Goal: Task Accomplishment & Management: Use online tool/utility

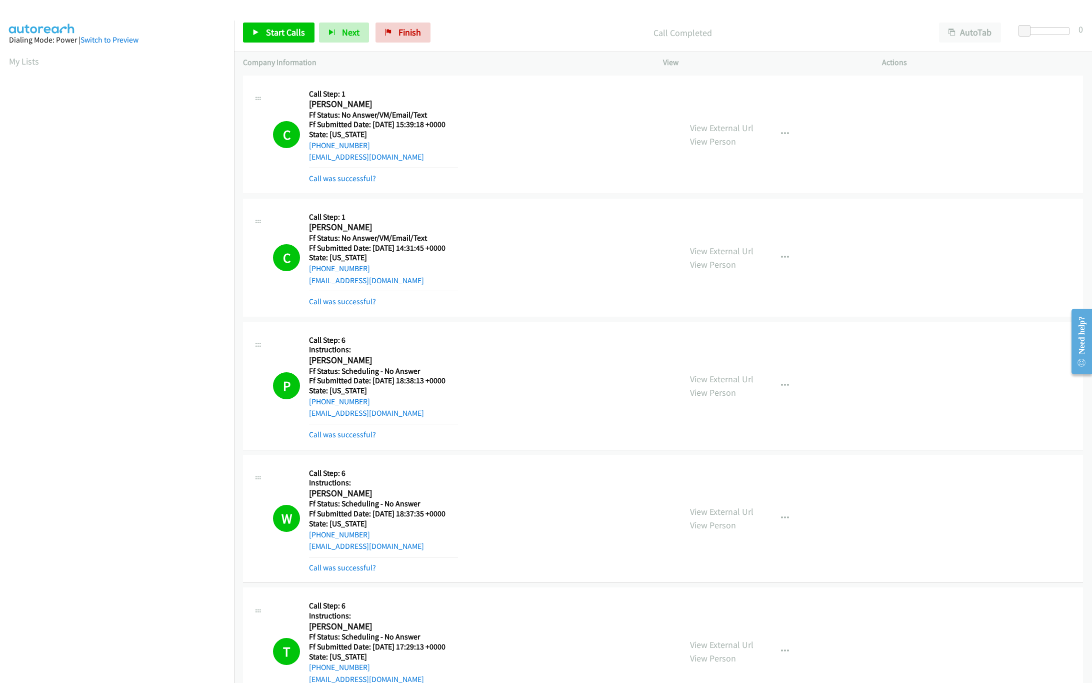
scroll to position [1000, 0]
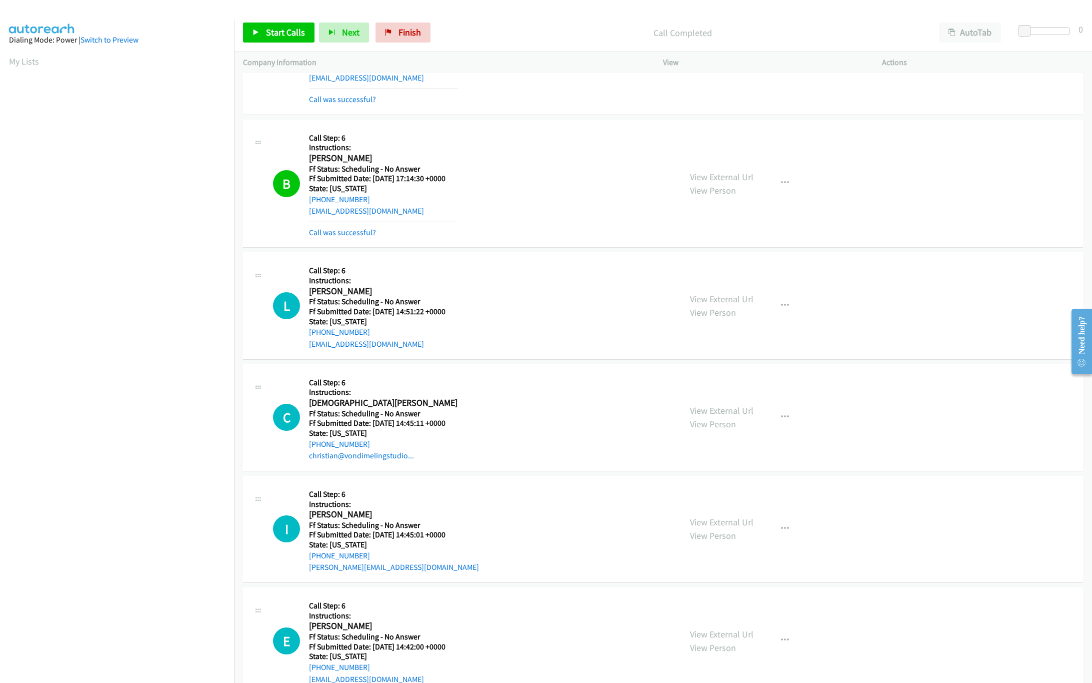
click at [463, 31] on p "Call Completed" at bounding box center [682, 33] width 477 height 14
click at [300, 38] on span "Start Calls" at bounding box center [285, 33] width 39 height 12
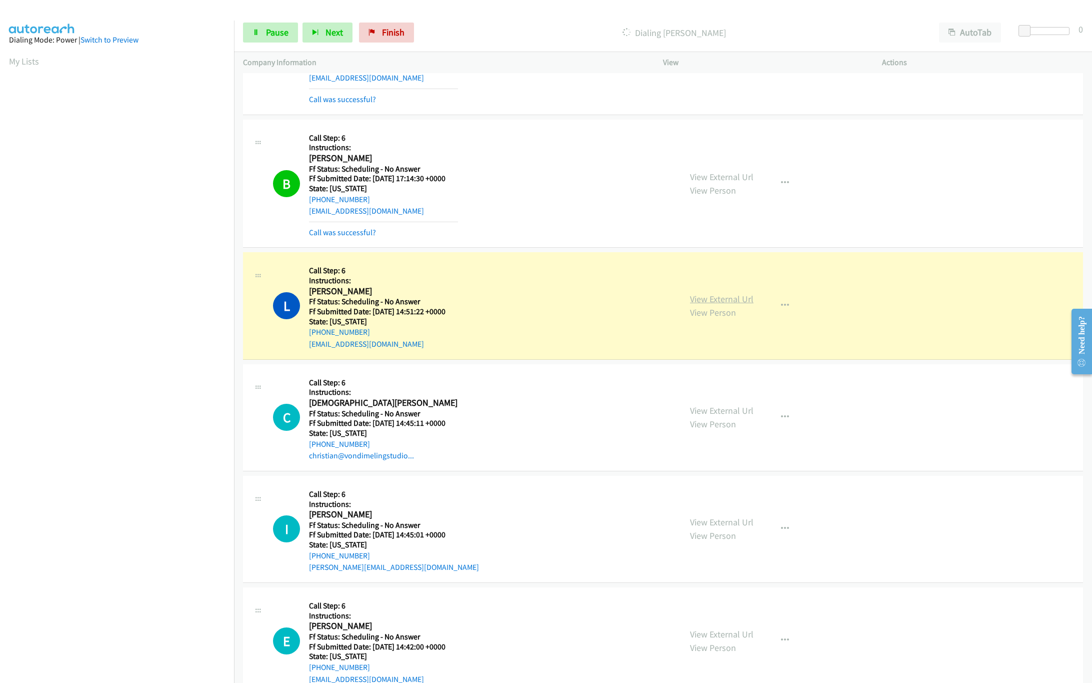
click at [727, 305] on link "View External Url" at bounding box center [722, 299] width 64 height 12
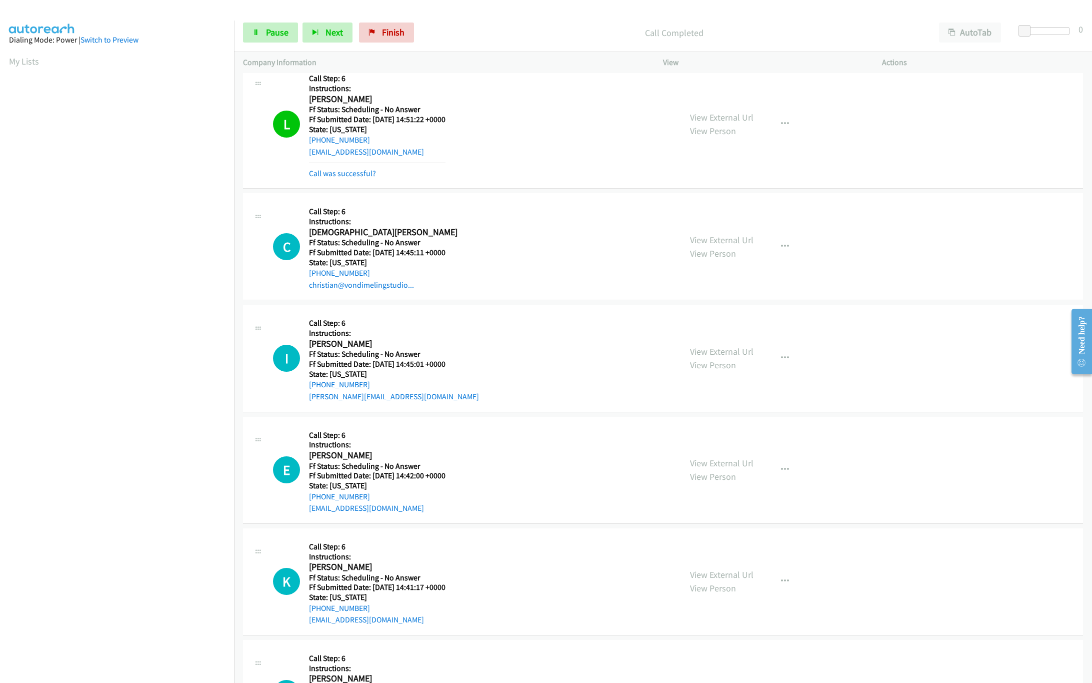
scroll to position [1200, 0]
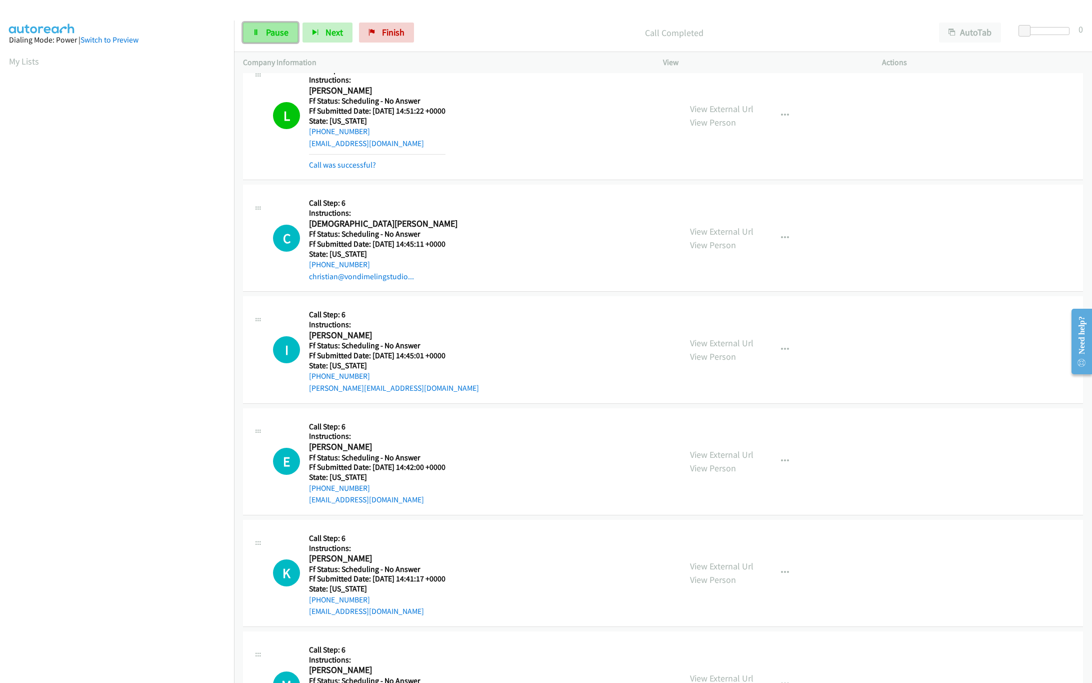
click at [288, 38] on span "Pause" at bounding box center [277, 33] width 23 height 12
click at [254, 32] on icon at bounding box center [256, 33] width 7 height 7
click at [398, 31] on span "Finish" at bounding box center [393, 33] width 23 height 12
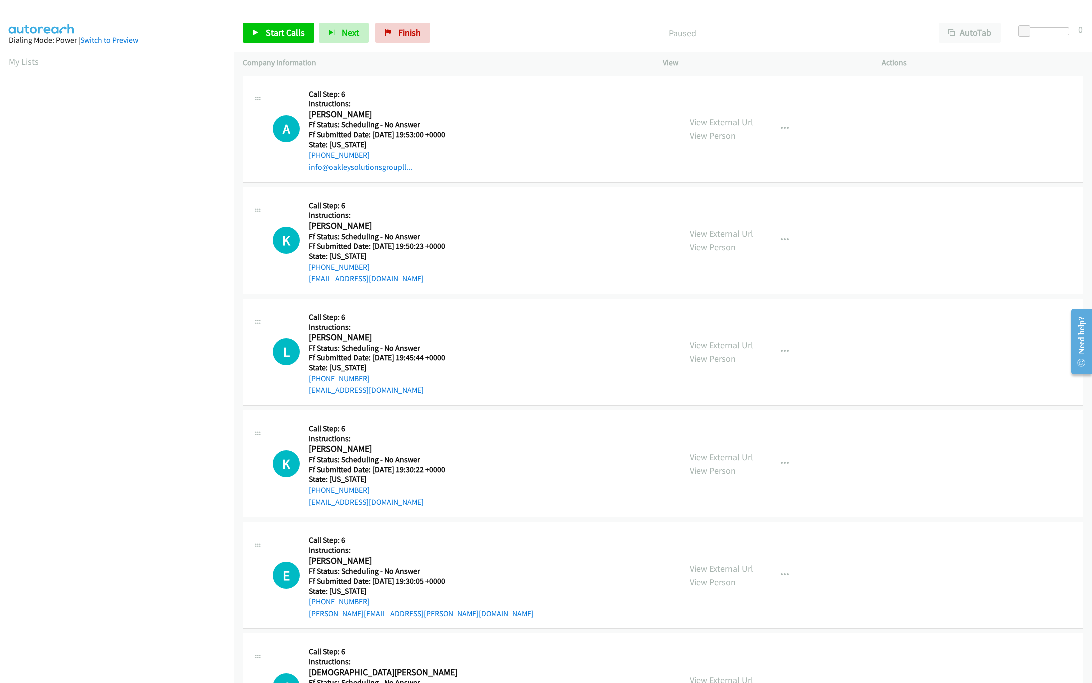
click at [191, 619] on nav "Dialing Mode: Power | Switch to Preview My Lists" at bounding box center [117, 362] width 235 height 683
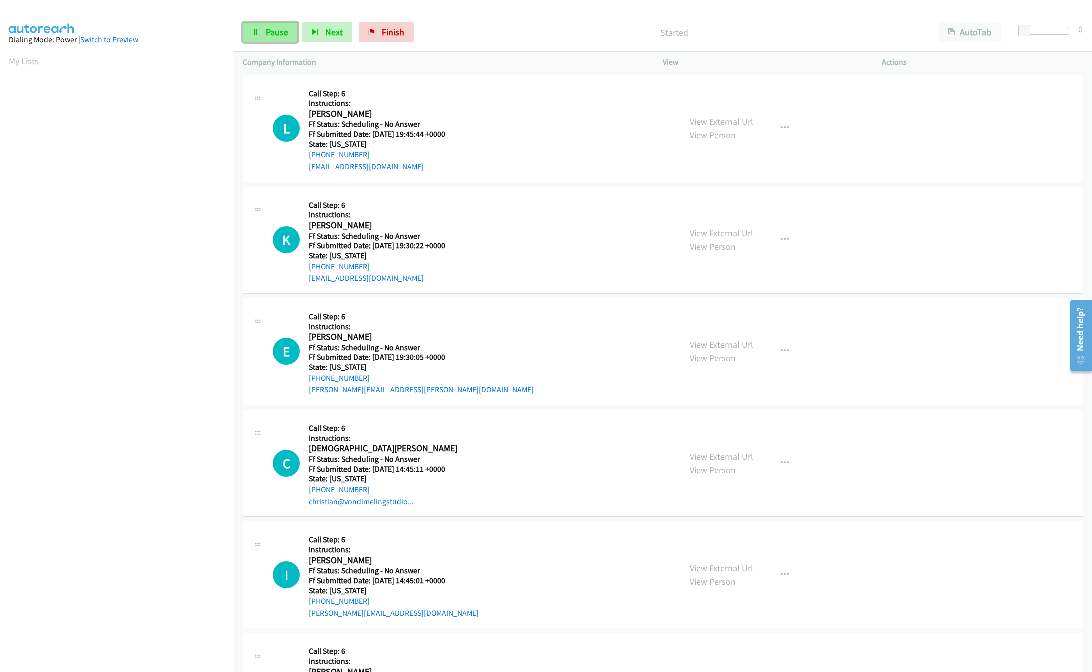
drag, startPoint x: 0, startPoint y: 0, endPoint x: 276, endPoint y: 30, distance: 277.6
click at [276, 30] on span "Pause" at bounding box center [277, 33] width 23 height 12
click at [273, 26] on link "Start Calls" at bounding box center [279, 33] width 72 height 20
click at [284, 32] on span "Pause" at bounding box center [277, 33] width 23 height 12
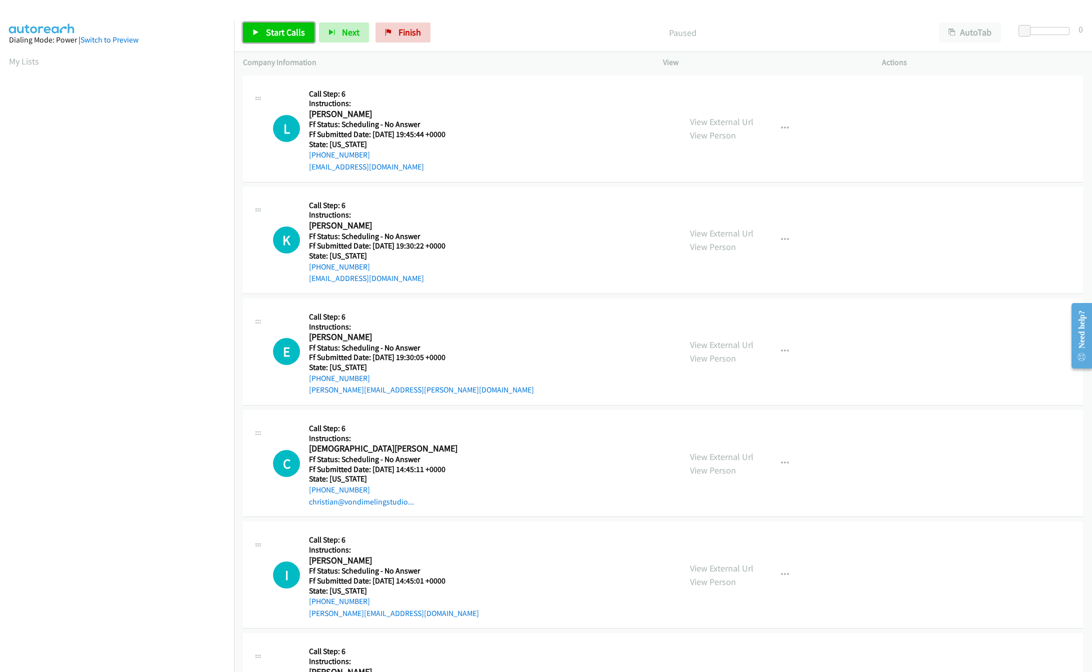
click at [272, 31] on span "Start Calls" at bounding box center [285, 33] width 39 height 12
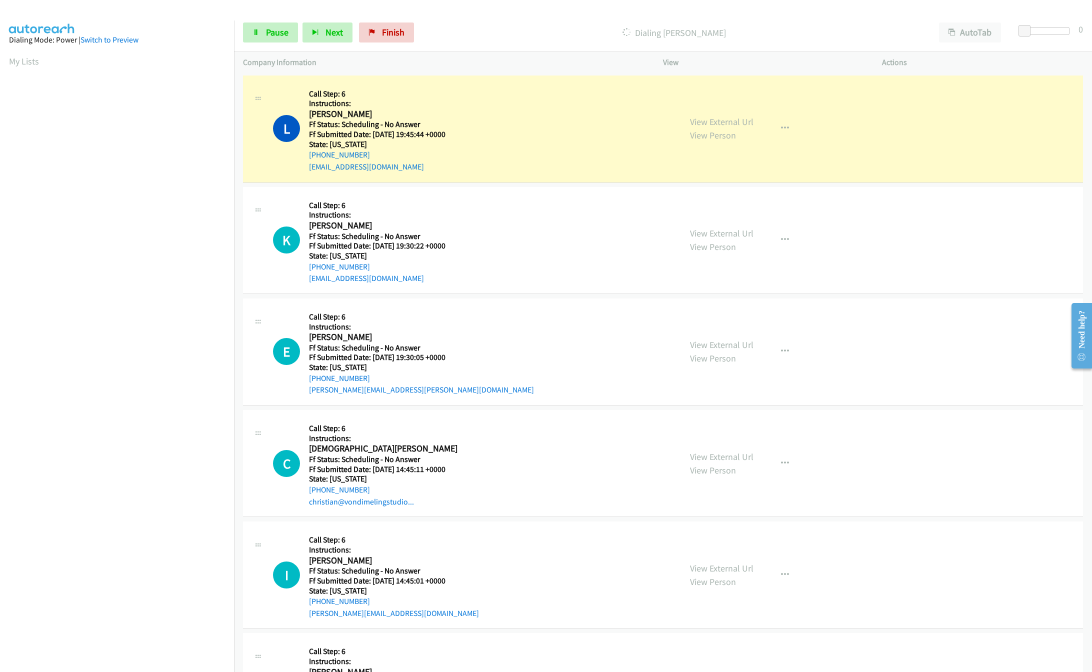
click at [53, 619] on nav "Dialing Mode: Power | Switch to Preview My Lists" at bounding box center [117, 357] width 235 height 672
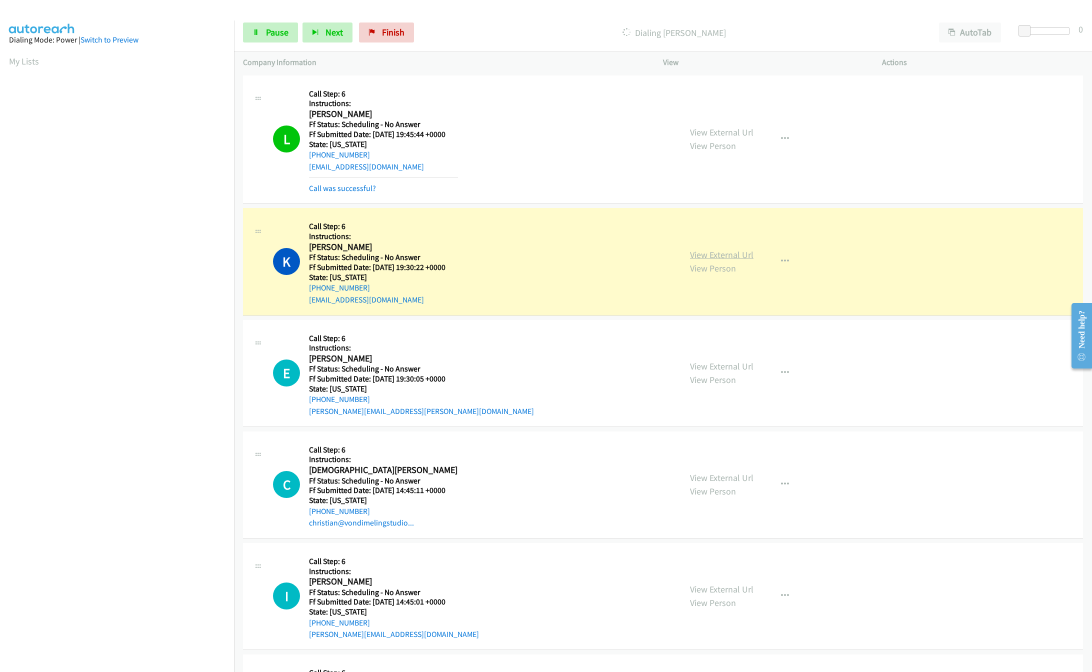
click at [724, 252] on link "View External Url" at bounding box center [722, 255] width 64 height 12
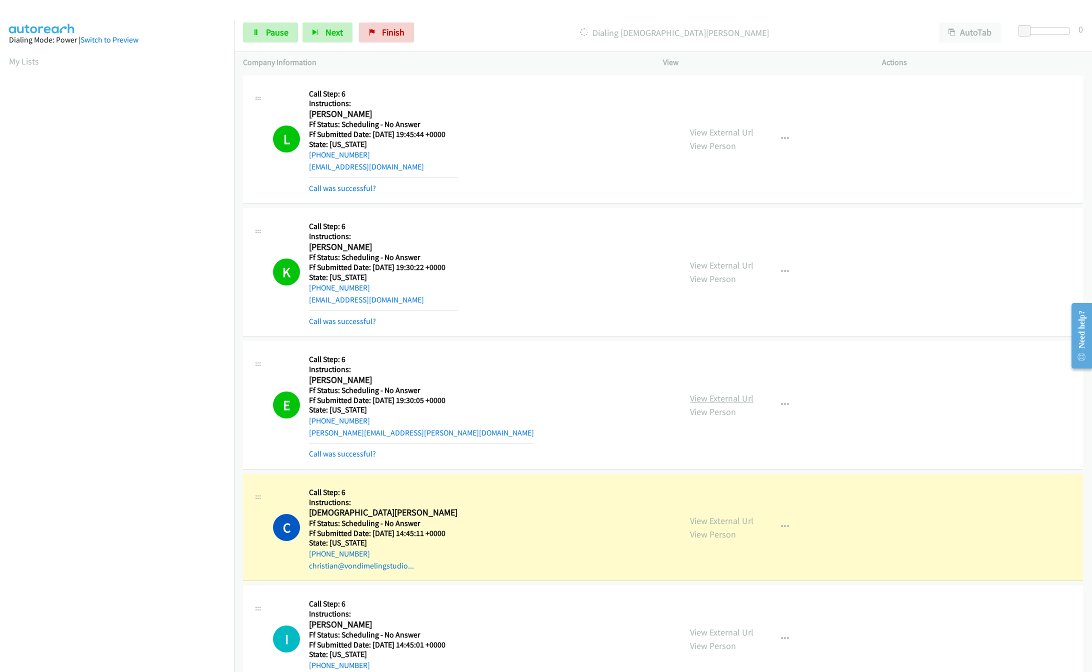
click at [692, 397] on link "View External Url" at bounding box center [722, 399] width 64 height 12
click at [710, 522] on link "View External Url" at bounding box center [722, 521] width 64 height 12
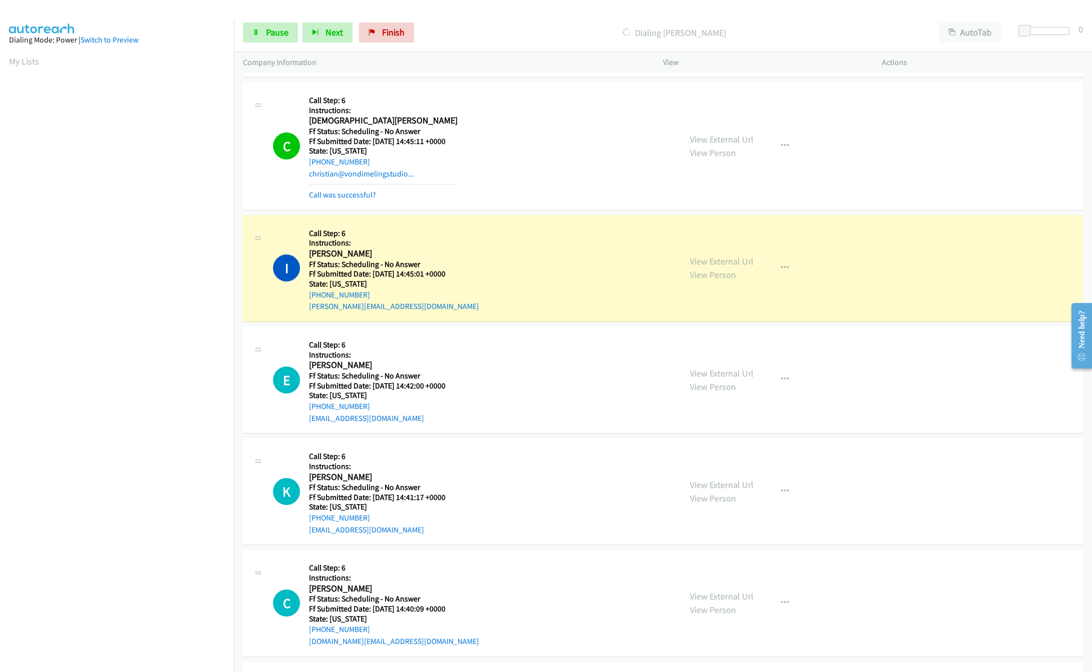
scroll to position [400, 0]
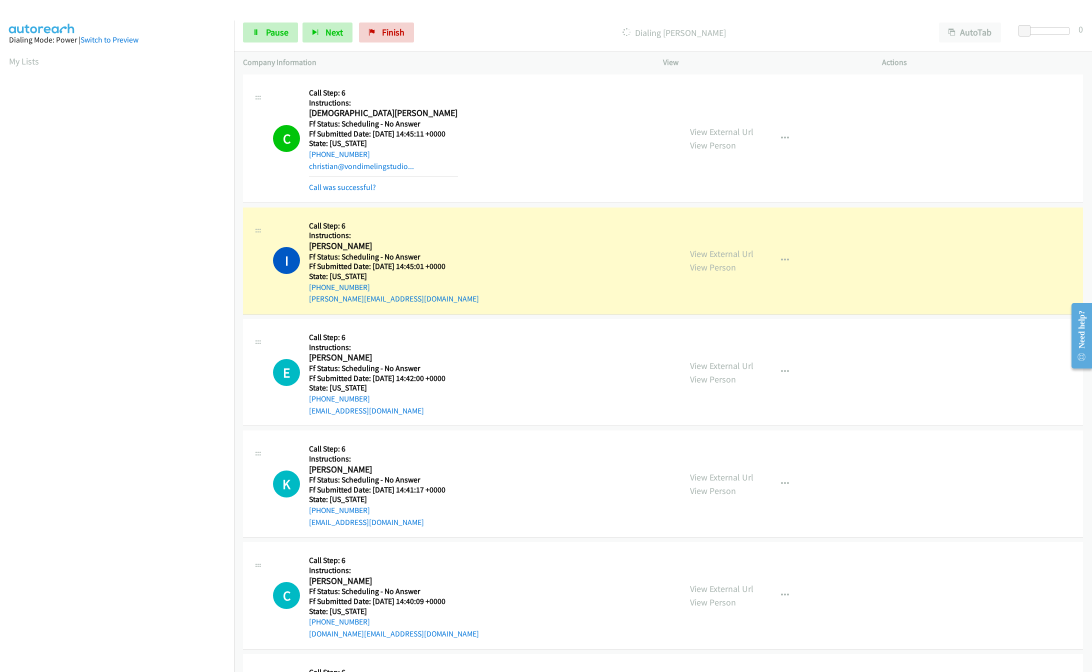
drag, startPoint x: 617, startPoint y: 236, endPoint x: 656, endPoint y: 248, distance: 41.0
click at [617, 236] on div "I Callback Scheduled Call Step: 6 Instructions: [PERSON_NAME] America/New_York …" at bounding box center [472, 261] width 399 height 89
click at [716, 257] on link "View External Url" at bounding box center [722, 254] width 64 height 12
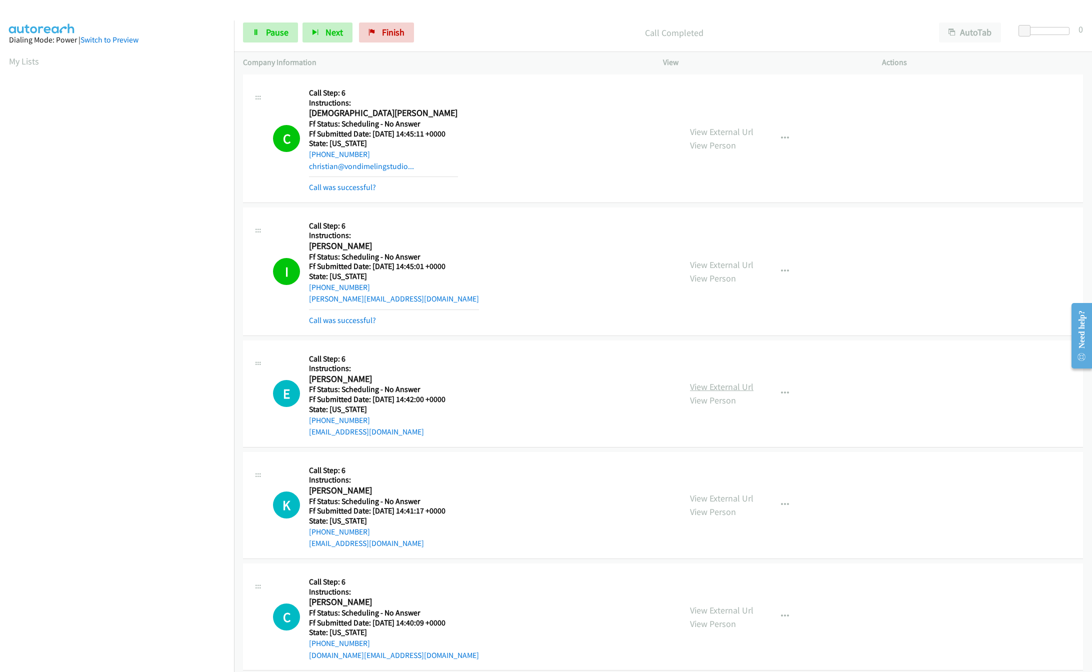
click at [690, 389] on link "View External Url" at bounding box center [722, 387] width 64 height 12
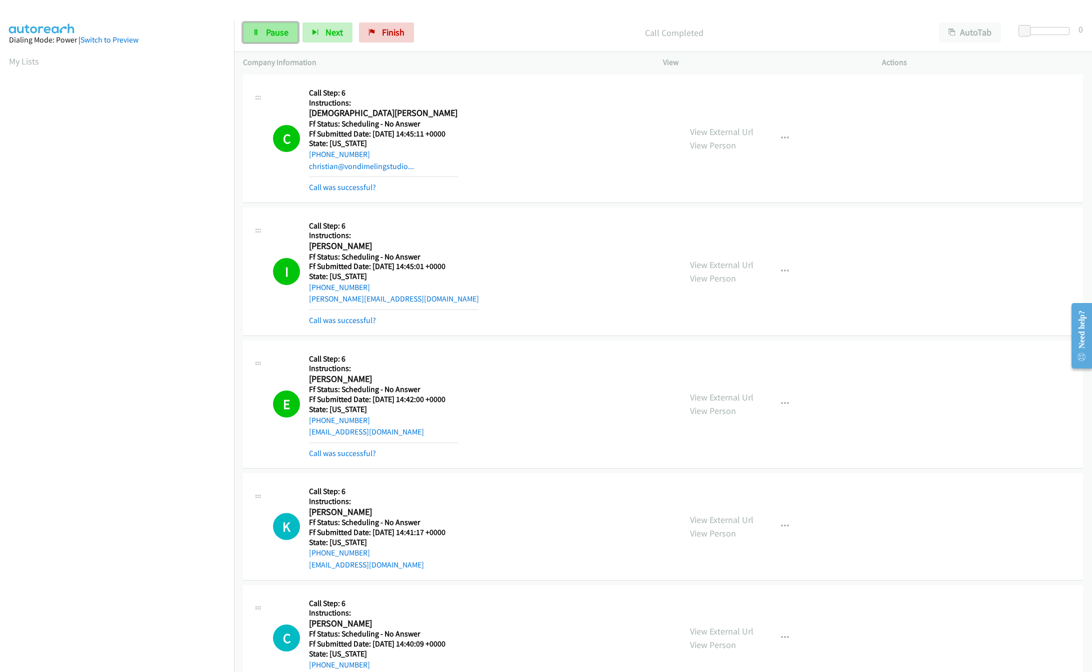
click at [257, 35] on icon at bounding box center [256, 33] width 7 height 7
click at [425, 34] on div "Call Completed" at bounding box center [675, 33] width 512 height 20
click at [404, 32] on span "Finish" at bounding box center [393, 33] width 23 height 12
click at [584, 43] on div "Call Completed" at bounding box center [675, 33] width 512 height 20
